Goal: Task Accomplishment & Management: Manage account settings

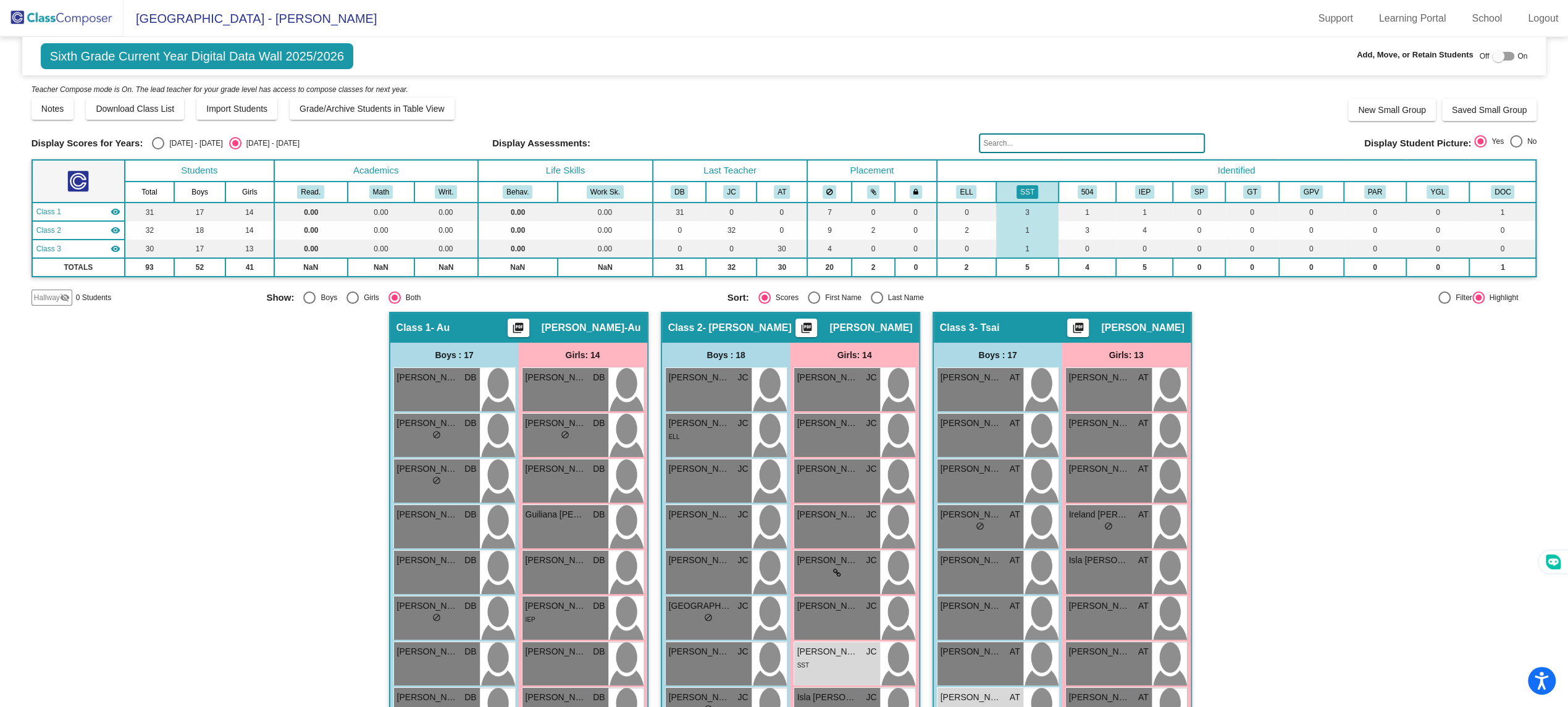
click at [92, 24] on img at bounding box center [62, 18] width 124 height 37
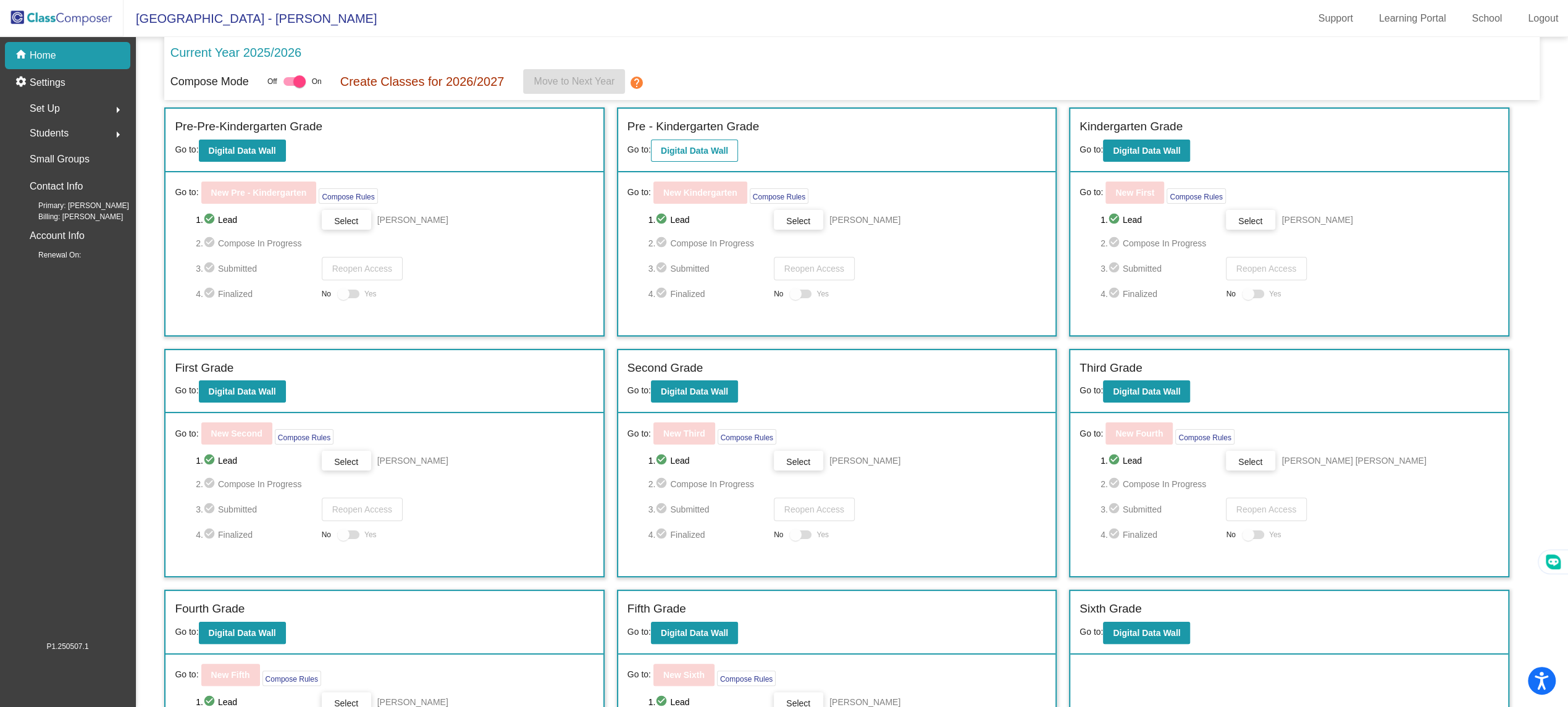
click at [739, 147] on div "Pre - Kindergarten Grade Go to: Digital Data Wall" at bounding box center [837, 140] width 437 height 63
click at [718, 146] on b "Digital Data Wall" at bounding box center [695, 151] width 68 height 10
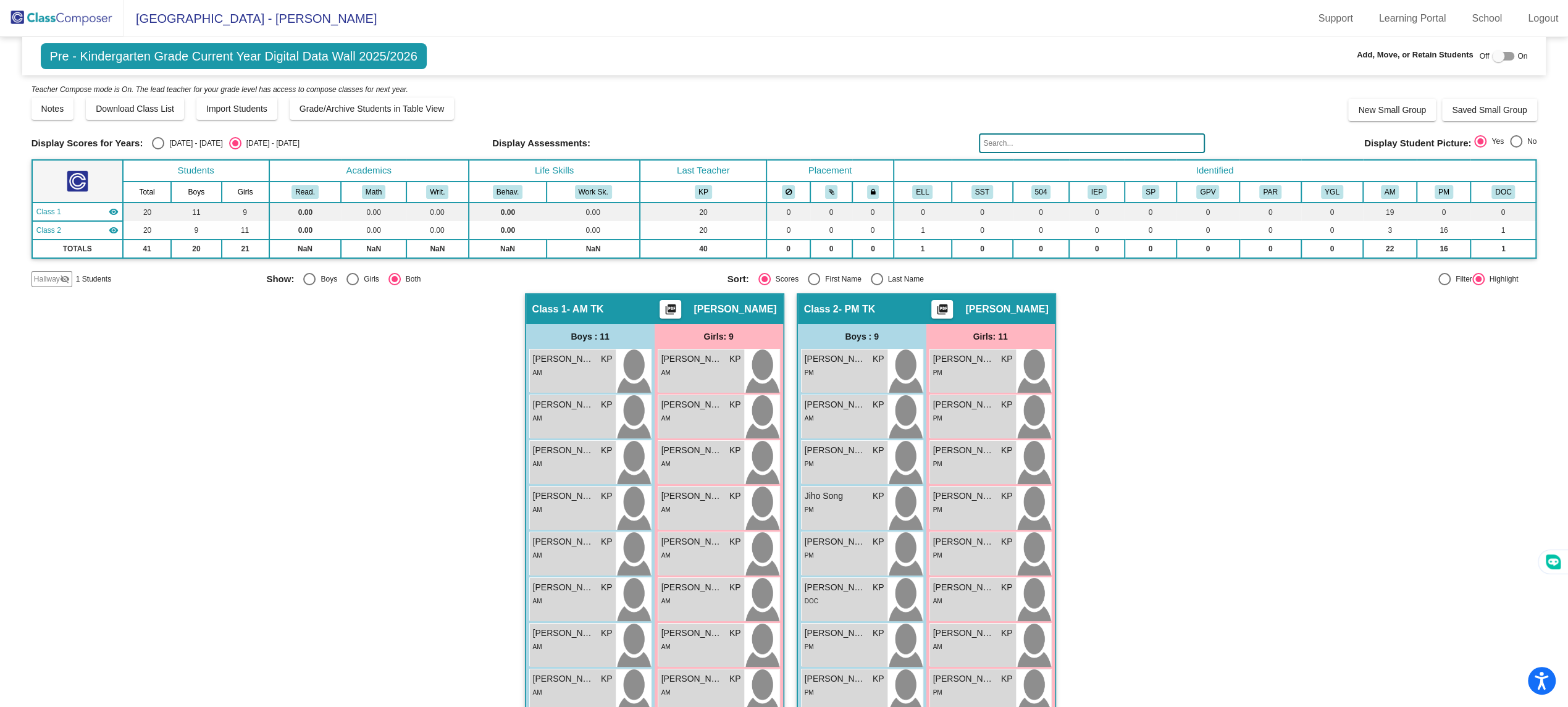
click at [815, 273] on div "Select an option" at bounding box center [813, 278] width 12 height 12
click at [813, 286] on input "First Name" at bounding box center [813, 286] width 1 height 1
radio input "true"
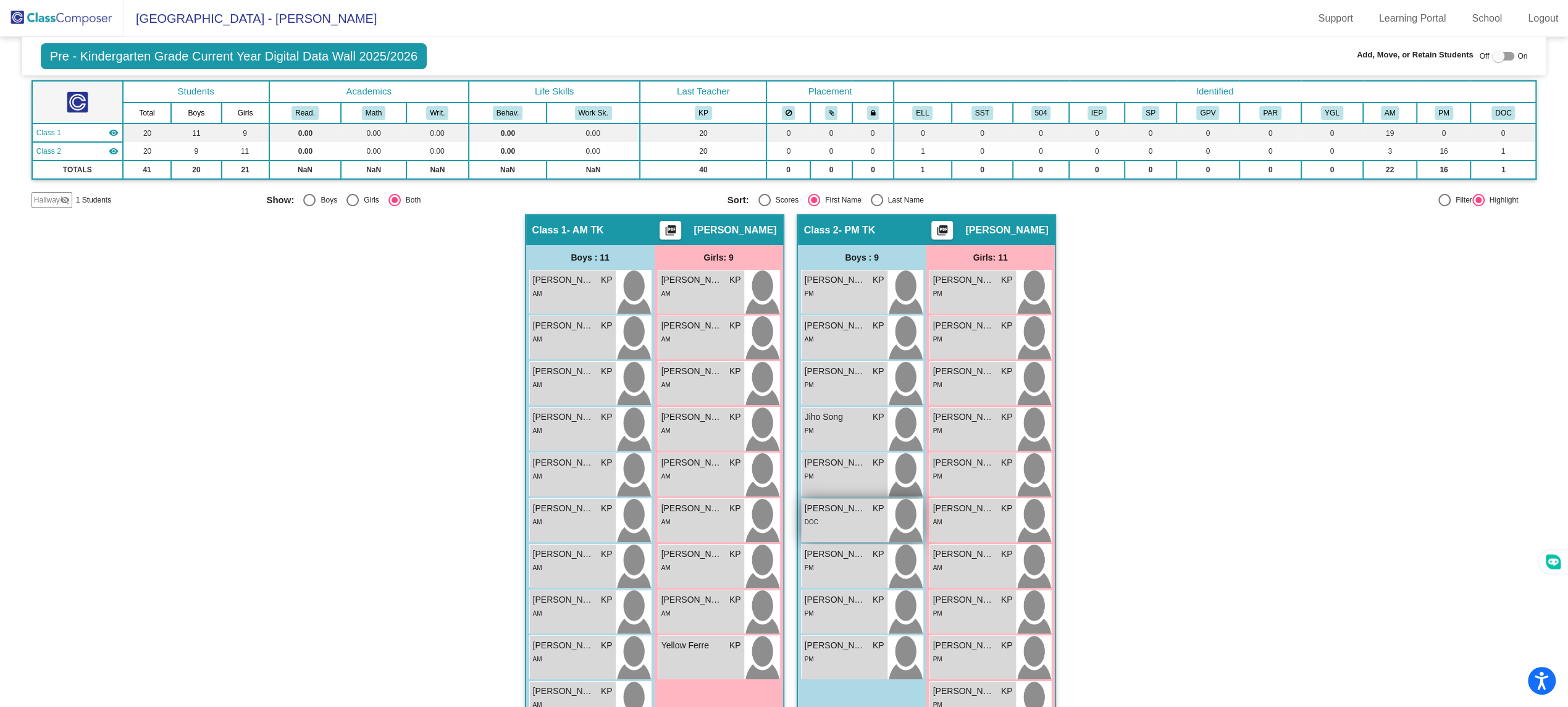
click at [838, 510] on span "[PERSON_NAME]" at bounding box center [836, 508] width 62 height 13
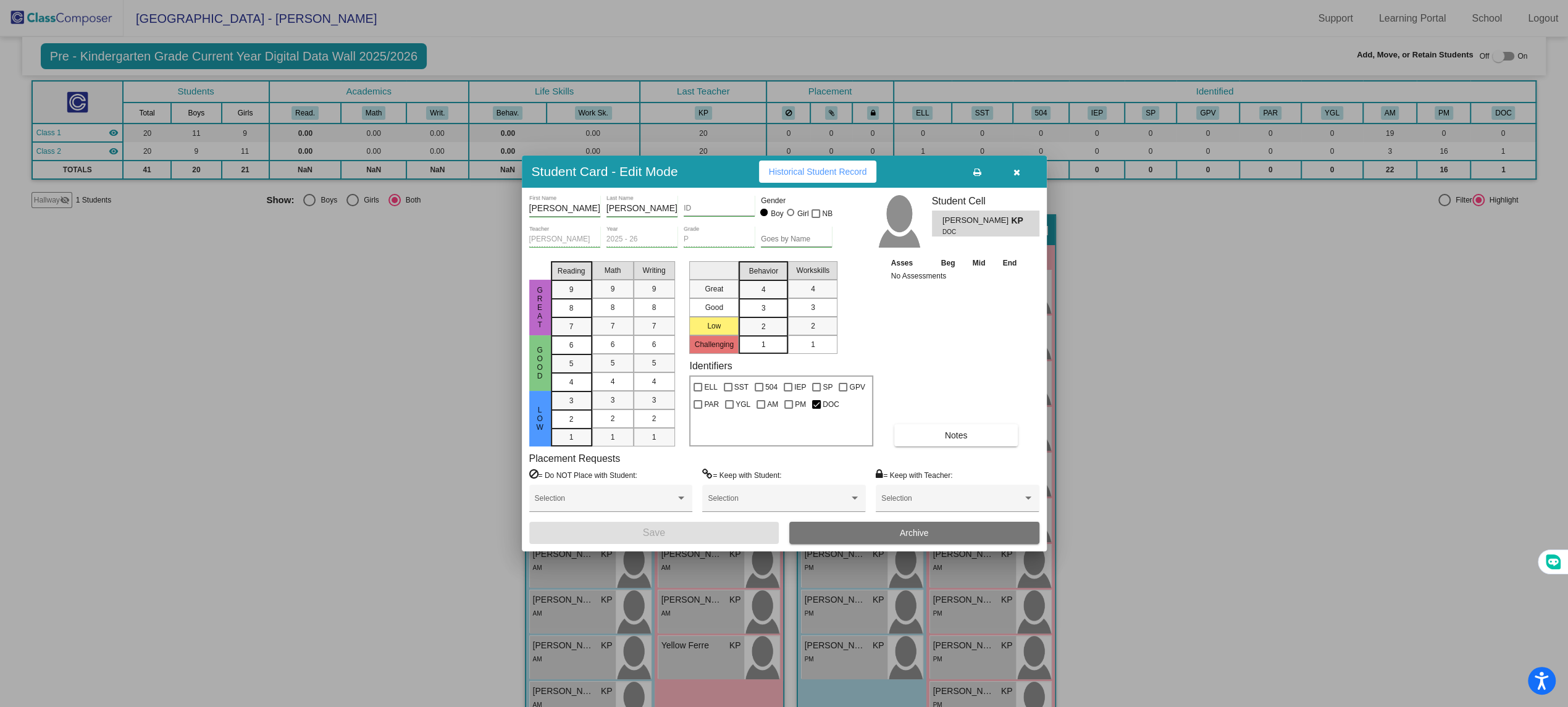
click at [880, 536] on button "Archive" at bounding box center [914, 532] width 250 height 22
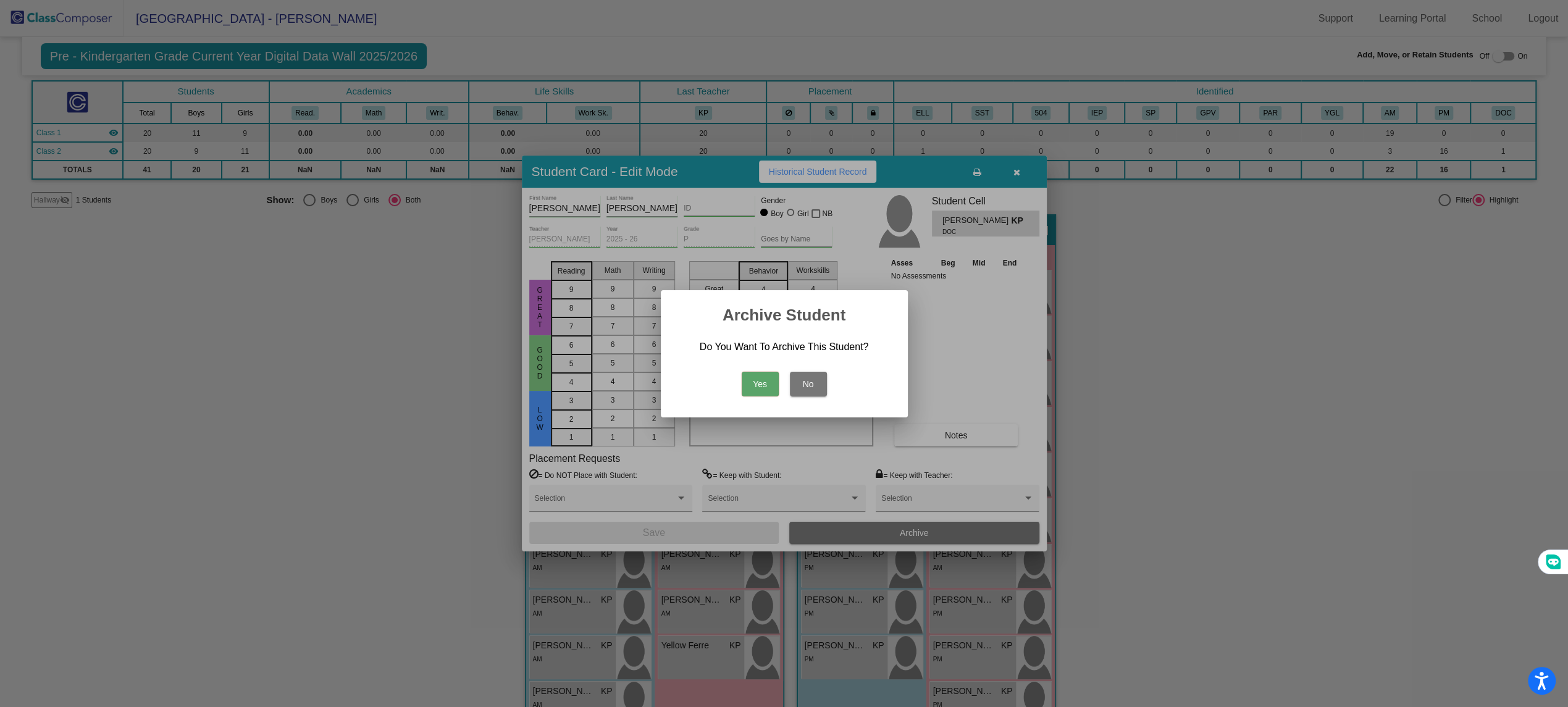
click at [770, 380] on button "Yes" at bounding box center [760, 384] width 37 height 24
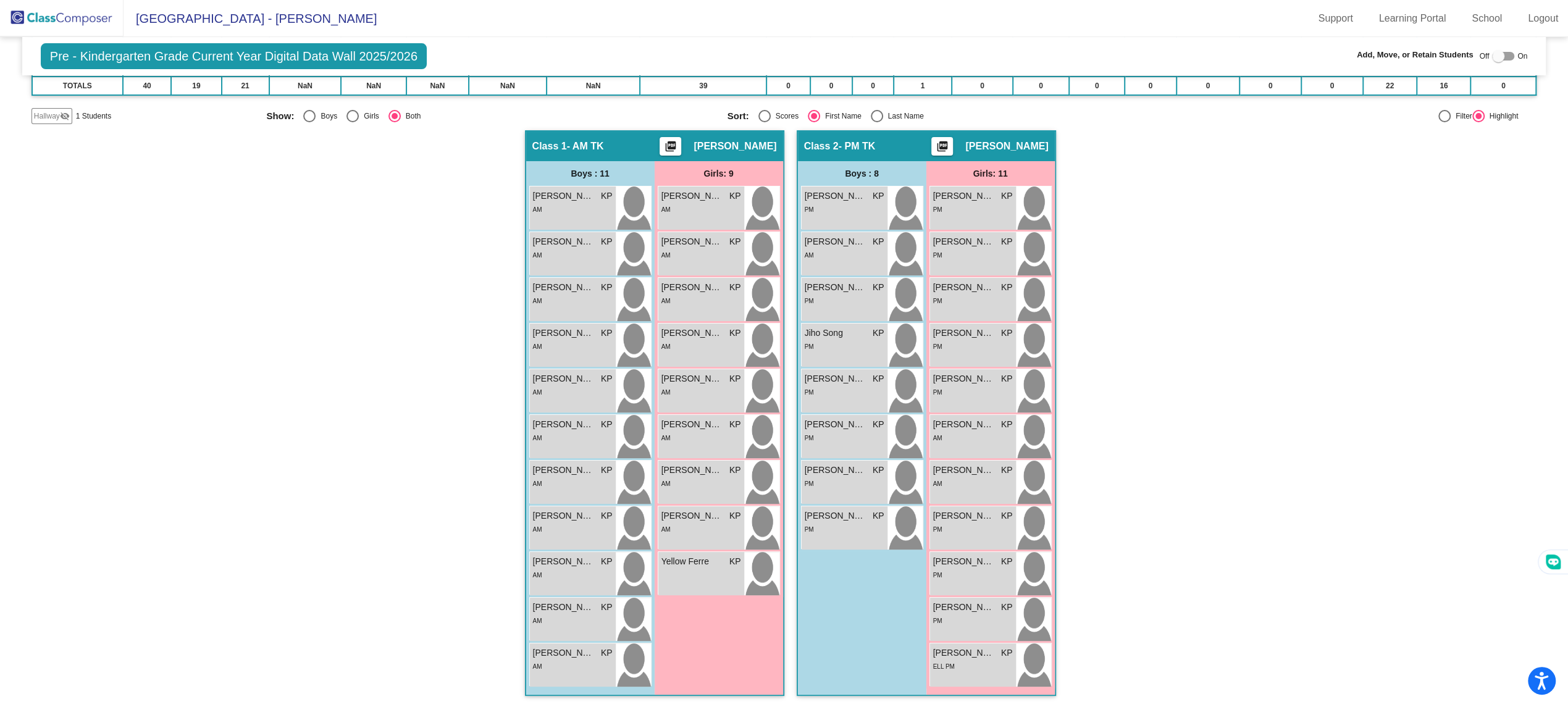
scroll to position [0, 0]
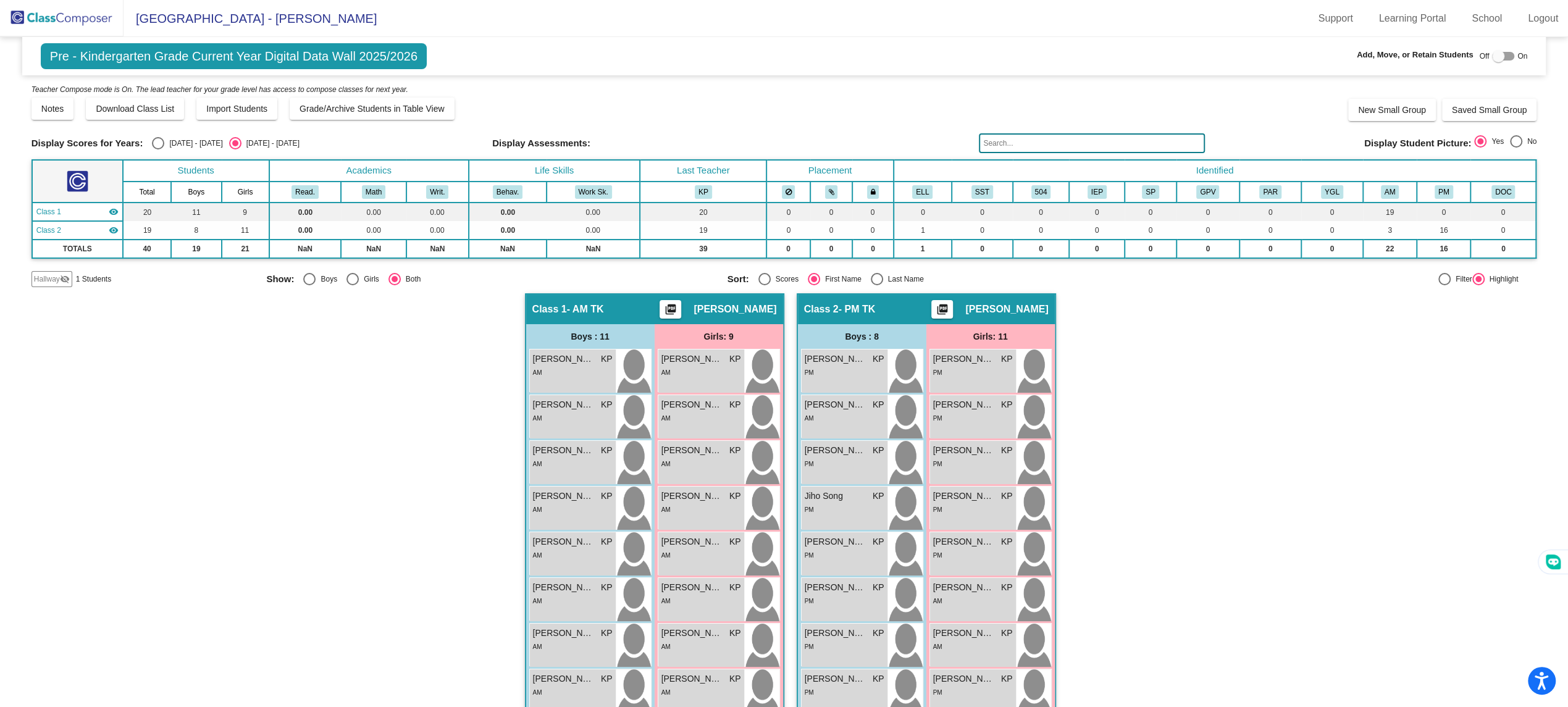
click at [60, 280] on mat-icon "visibility_off" at bounding box center [65, 279] width 10 height 10
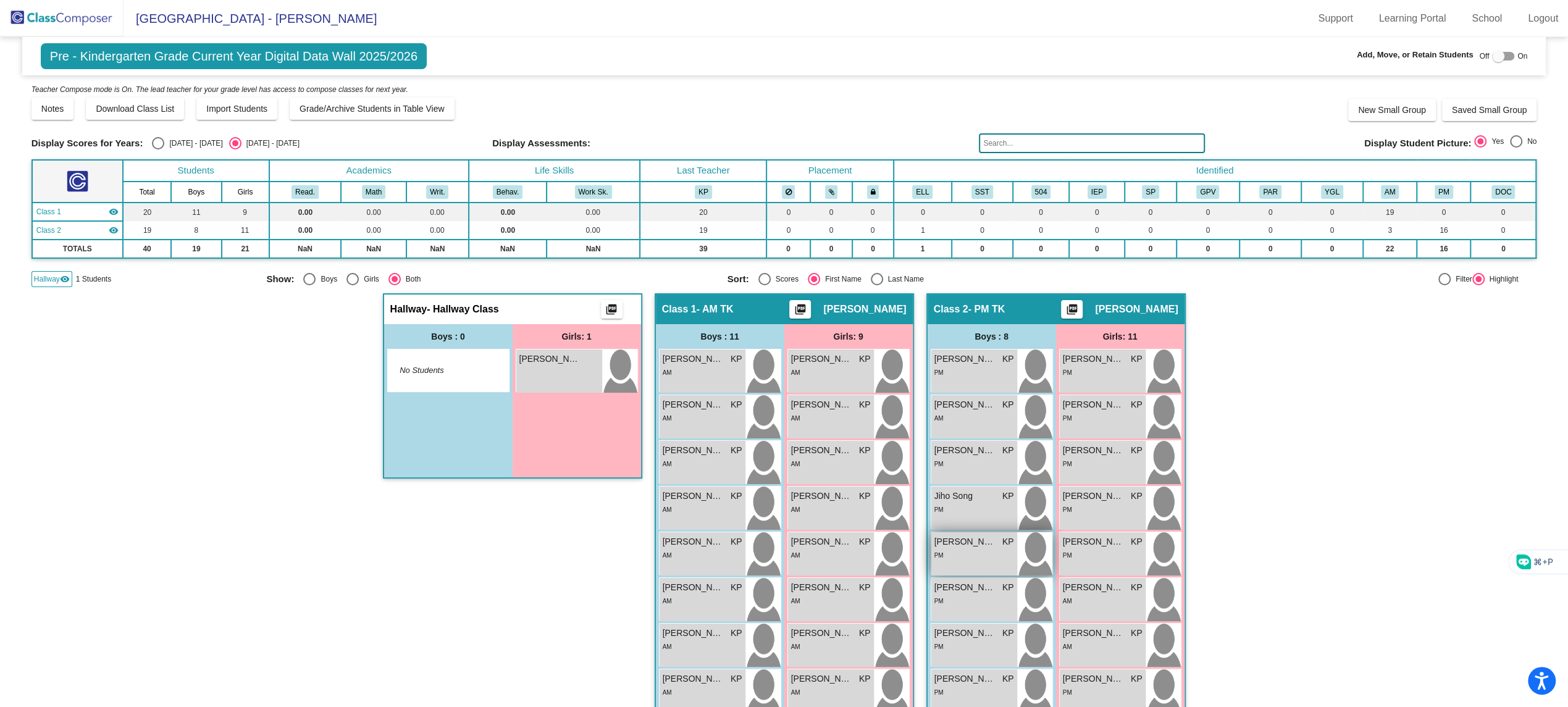
drag, startPoint x: 532, startPoint y: 360, endPoint x: 998, endPoint y: 531, distance: 496.4
click at [1012, 531] on div "Hallway - Hallway Class picture_as_pdf Add Student First Name Last Name Student…" at bounding box center [784, 583] width 1505 height 578
click at [468, 425] on div "Boys : 0 No Students" at bounding box center [448, 401] width 129 height 153
click at [1507, 57] on div at bounding box center [1503, 56] width 22 height 9
checkbox input "true"
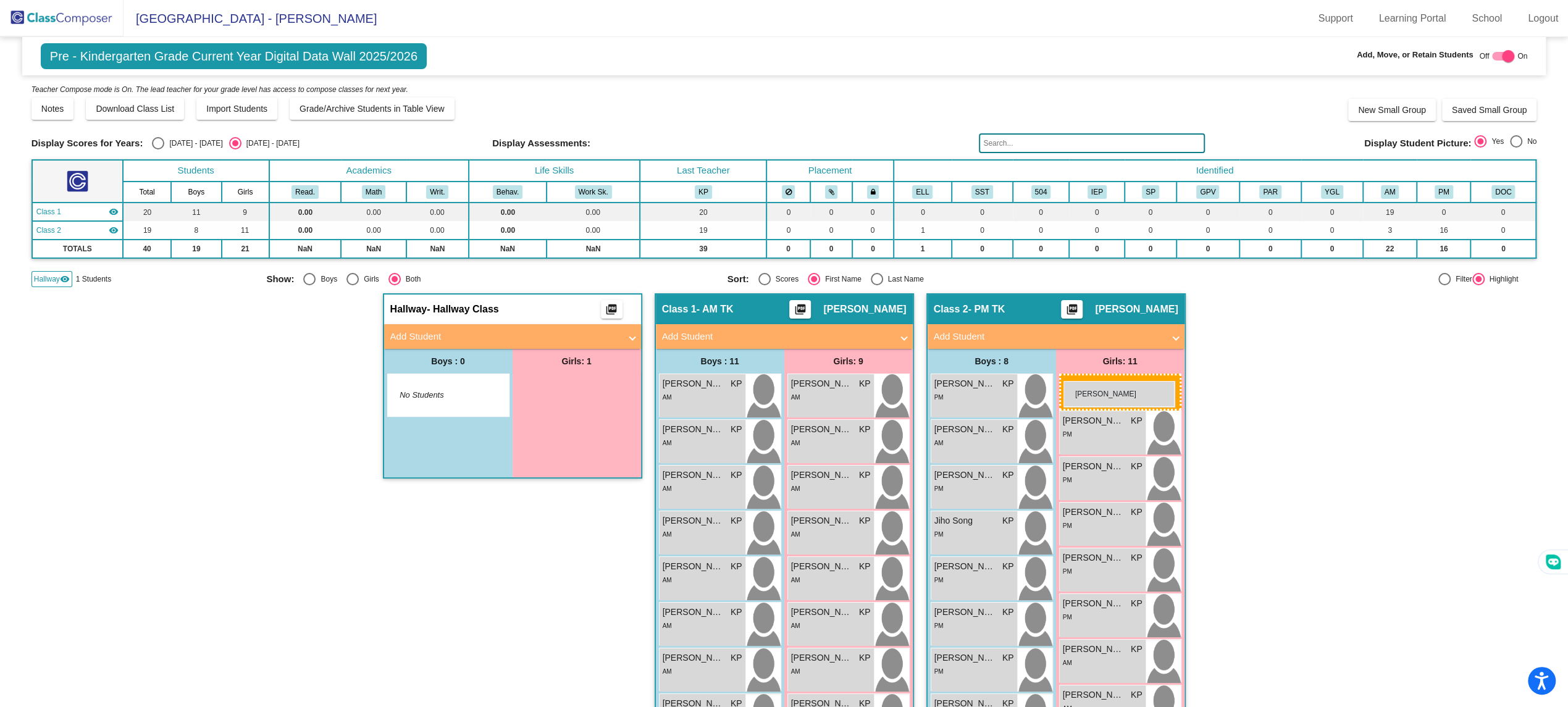
drag, startPoint x: 537, startPoint y: 396, endPoint x: 1062, endPoint y: 383, distance: 525.2
